Goal: Task Accomplishment & Management: Complete application form

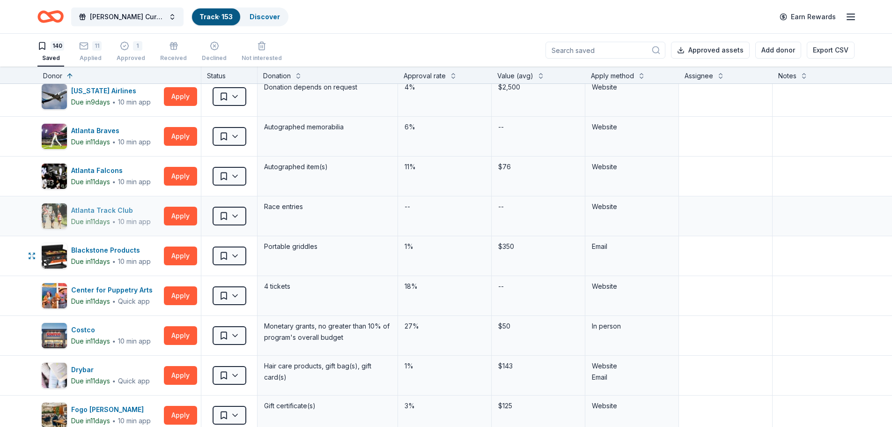
scroll to position [94, 0]
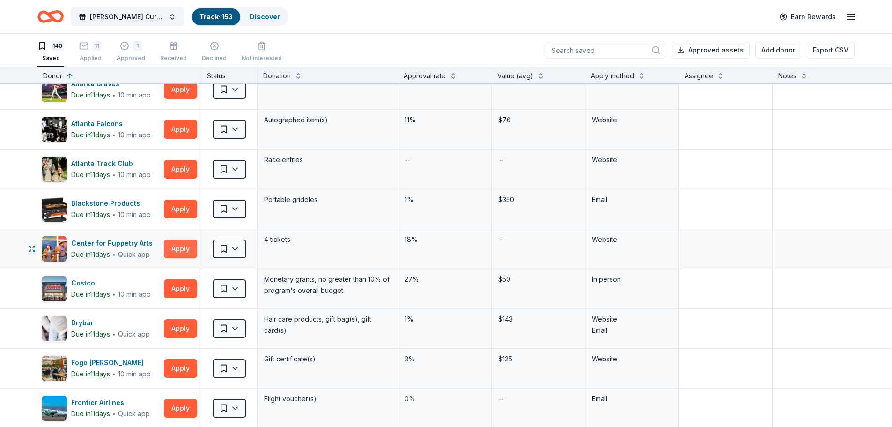
click at [180, 248] on button "Apply" at bounding box center [180, 248] width 33 height 19
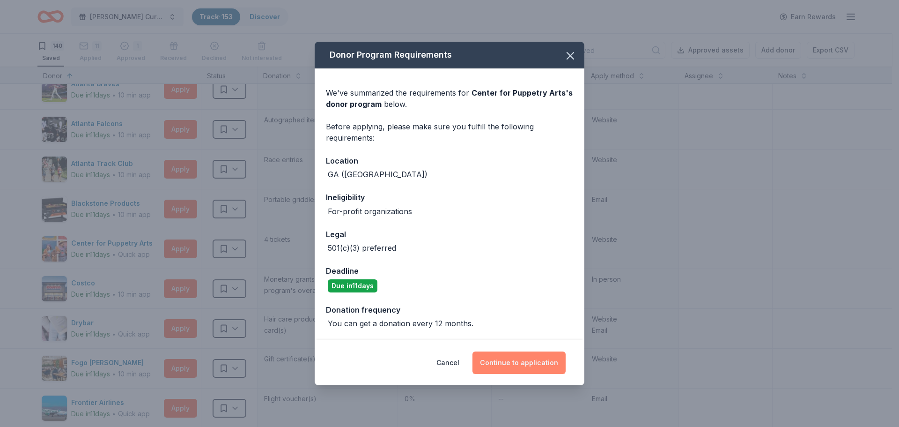
click at [525, 365] on button "Continue to application" at bounding box center [519, 362] width 93 height 22
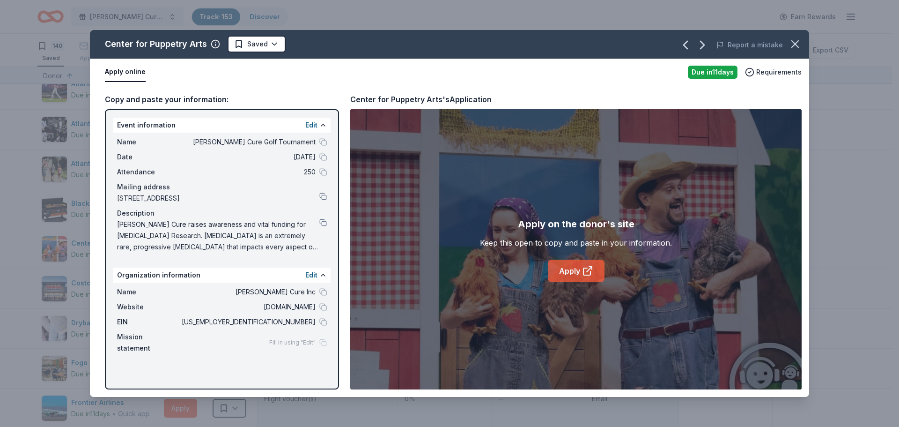
click at [575, 271] on link "Apply" at bounding box center [576, 270] width 57 height 22
click at [796, 43] on icon "button" at bounding box center [795, 43] width 13 height 13
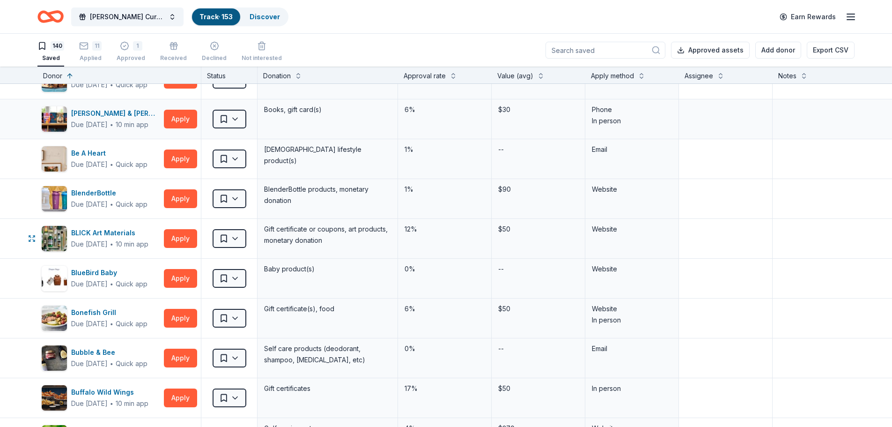
scroll to position [1030, 0]
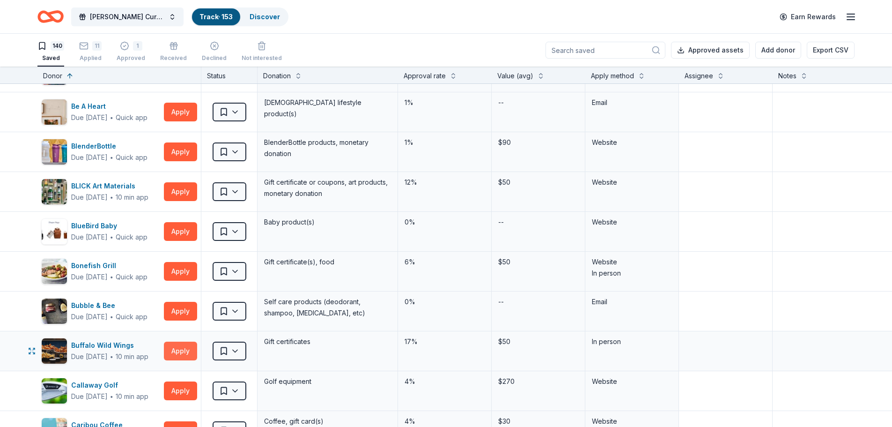
click at [178, 352] on button "Apply" at bounding box center [180, 350] width 33 height 19
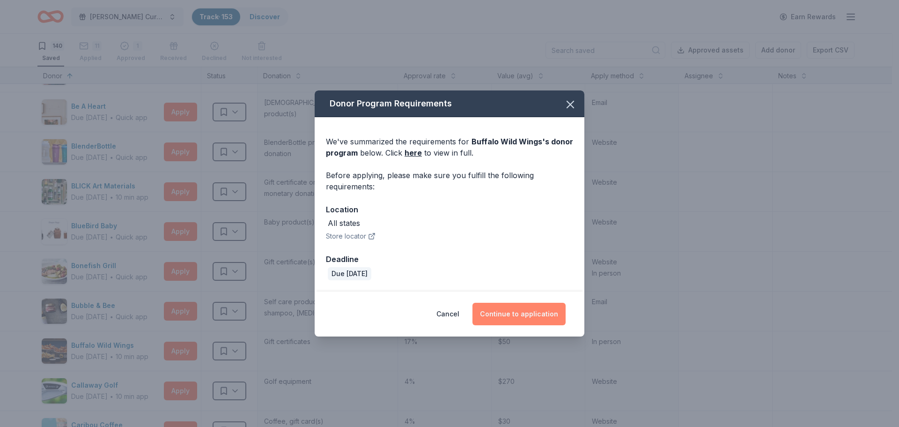
click at [521, 312] on button "Continue to application" at bounding box center [519, 314] width 93 height 22
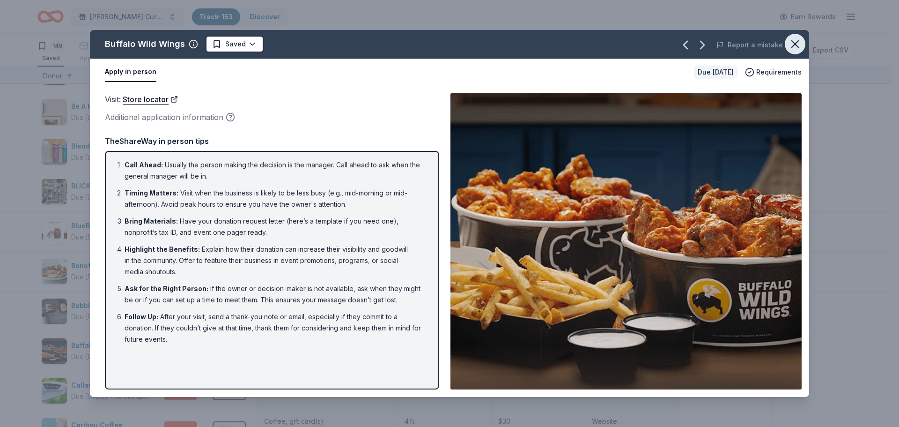
click at [797, 44] on icon "button" at bounding box center [795, 43] width 13 height 13
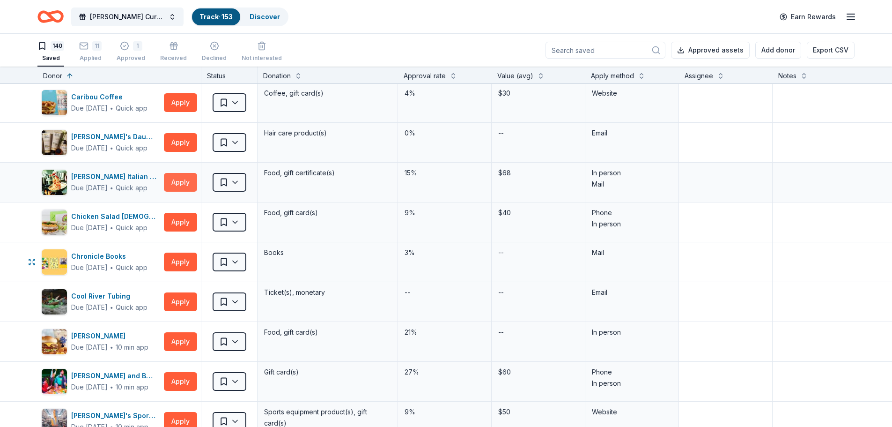
scroll to position [1405, 0]
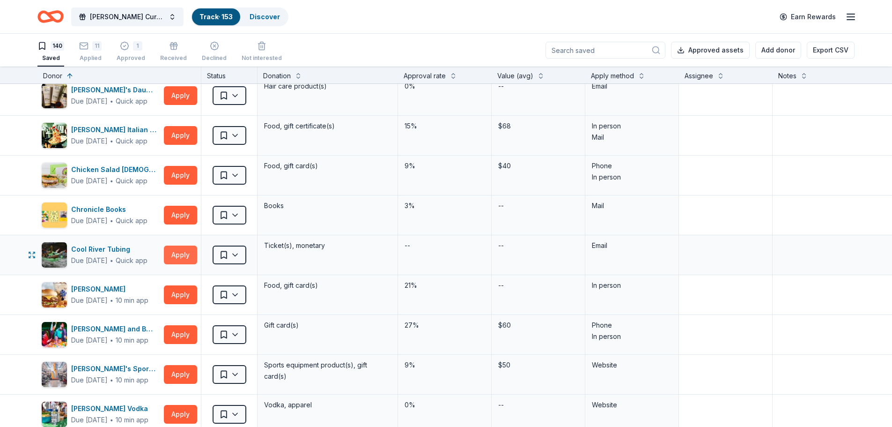
click at [183, 253] on button "Apply" at bounding box center [180, 254] width 33 height 19
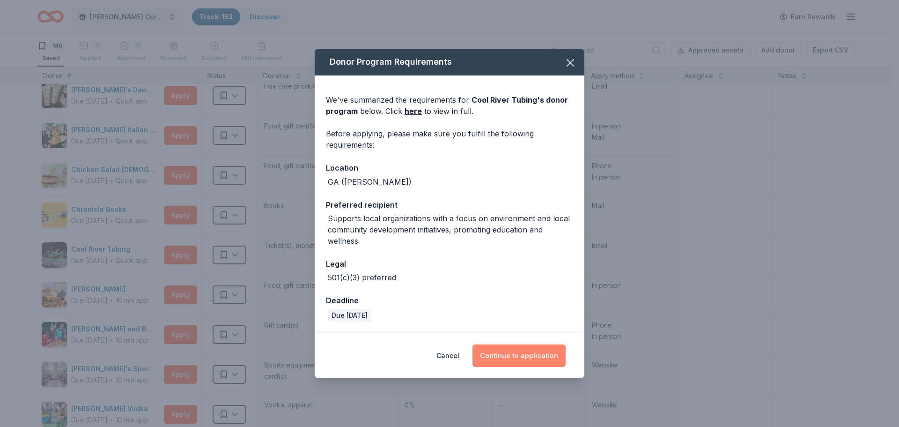
click at [517, 353] on button "Continue to application" at bounding box center [519, 355] width 93 height 22
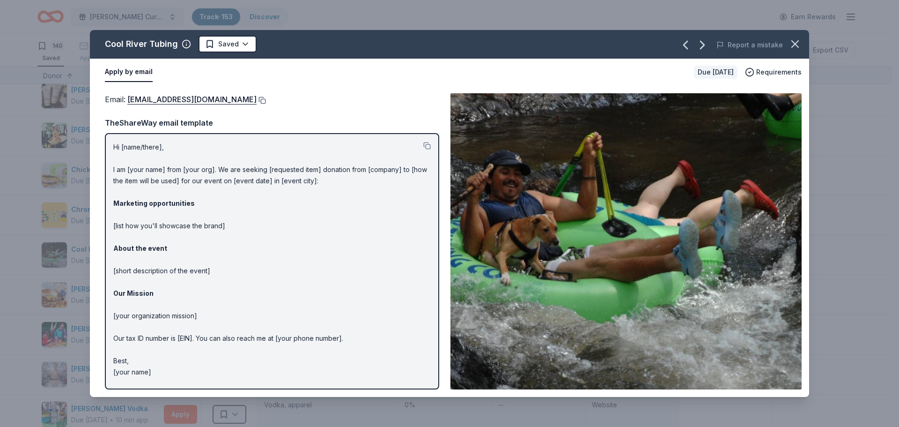
click at [257, 101] on button at bounding box center [261, 99] width 9 height 7
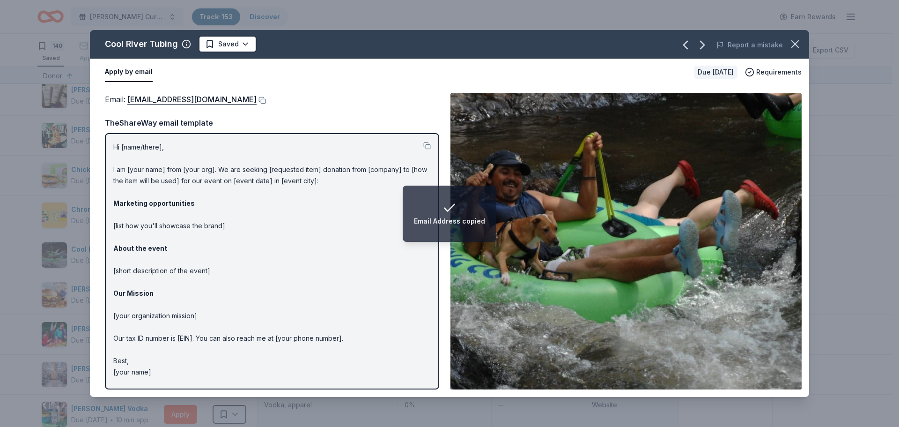
drag, startPoint x: 153, startPoint y: 372, endPoint x: 119, endPoint y: 278, distance: 99.6
click at [119, 278] on p "Hi [name/there], I am [your name] from [your org]. We are seeking [requested it…" at bounding box center [272, 259] width 318 height 236
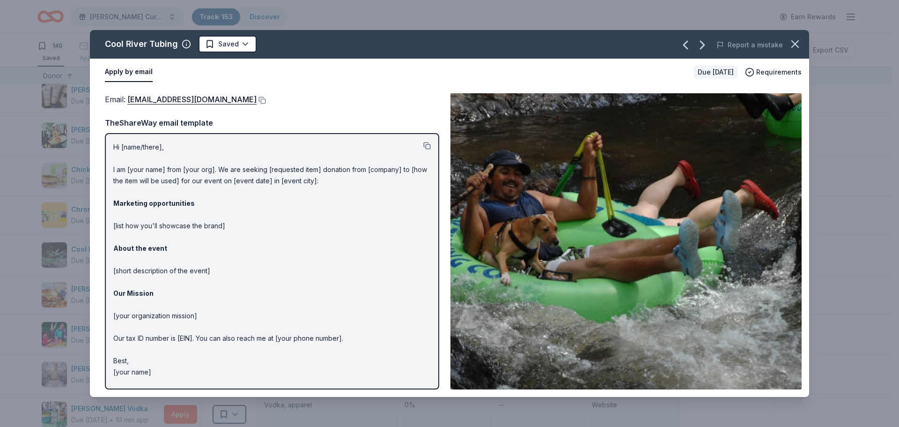
click at [426, 143] on button at bounding box center [426, 145] width 7 height 7
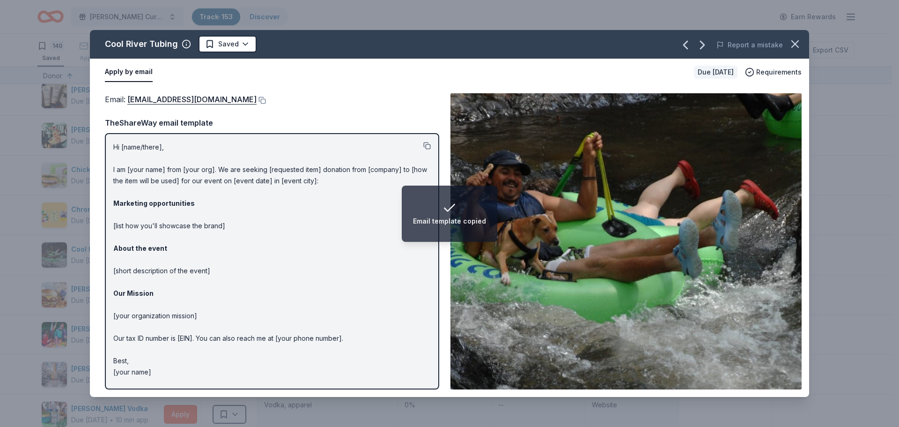
click at [428, 146] on button at bounding box center [426, 145] width 7 height 7
click at [797, 42] on icon "button" at bounding box center [795, 44] width 7 height 7
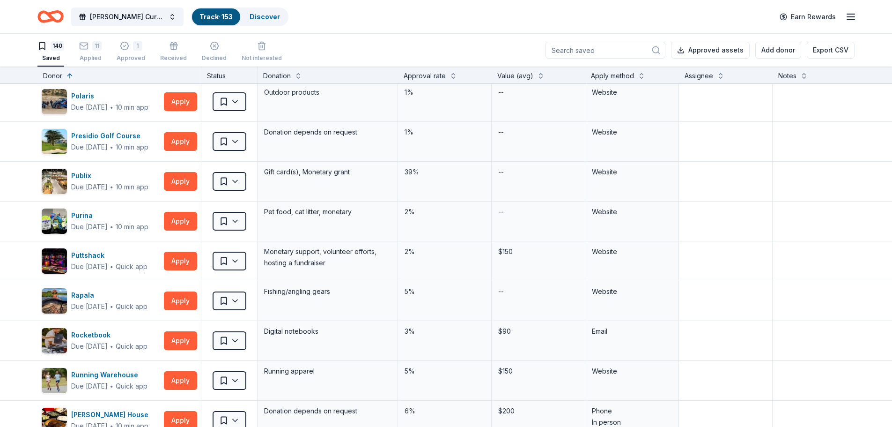
scroll to position [2998, 0]
